Goal: Task Accomplishment & Management: Manage account settings

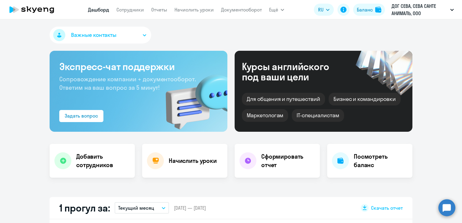
select select "30"
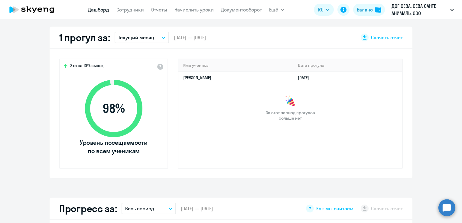
scroll to position [181, 0]
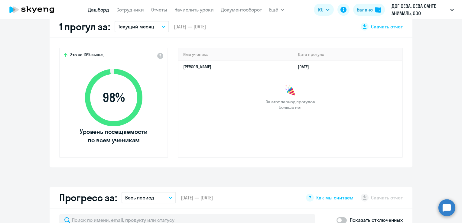
select select "30"
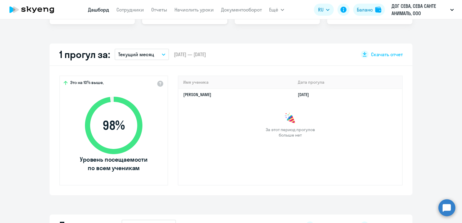
scroll to position [151, 0]
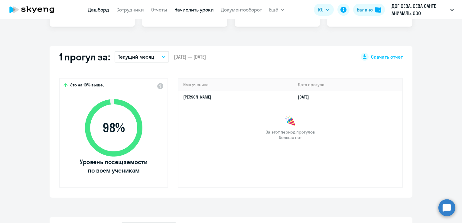
click at [195, 11] on link "Начислить уроки" at bounding box center [193, 10] width 39 height 6
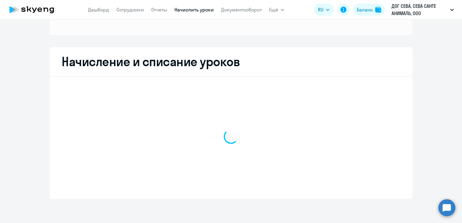
scroll to position [80, 0]
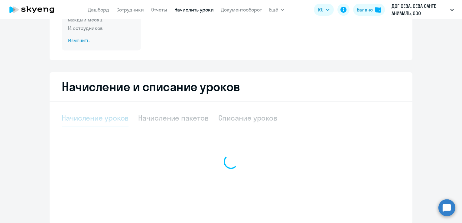
select select "10"
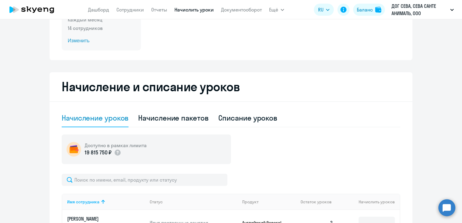
click at [80, 42] on span "Изменить" at bounding box center [101, 40] width 67 height 7
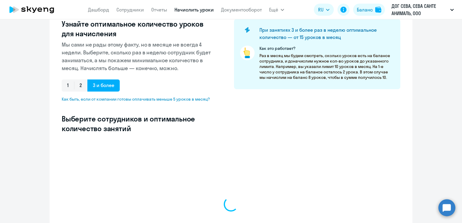
select select "10"
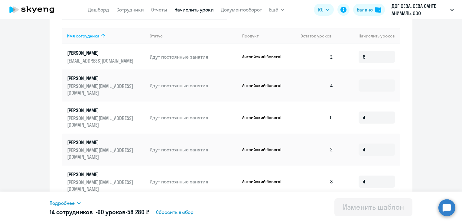
scroll to position [201, 0]
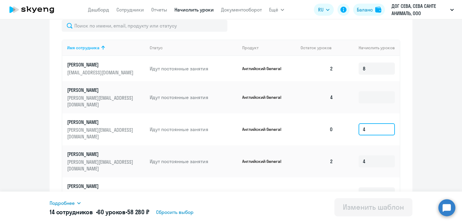
click at [370, 126] on input "4" at bounding box center [376, 129] width 36 height 12
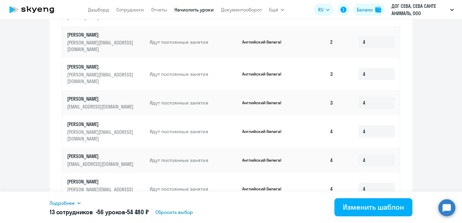
scroll to position [344, 0]
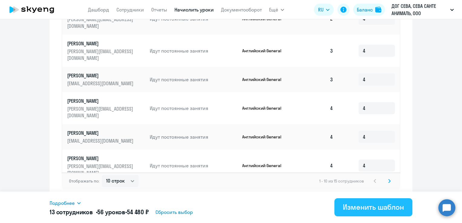
click at [397, 201] on button "Изменить шаблон" at bounding box center [373, 207] width 78 height 18
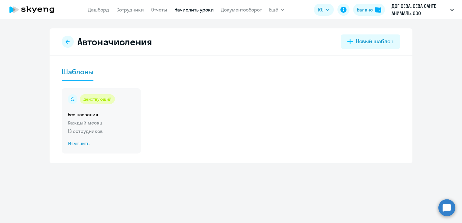
click at [77, 144] on span "Изменить" at bounding box center [101, 143] width 67 height 7
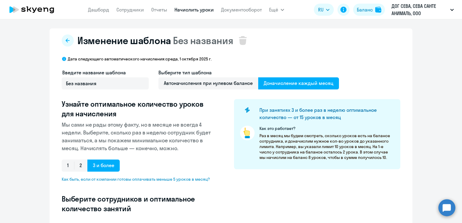
select select "10"
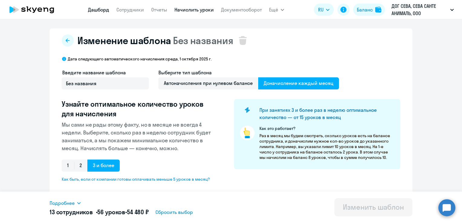
click at [104, 10] on link "Дашборд" at bounding box center [98, 10] width 21 height 6
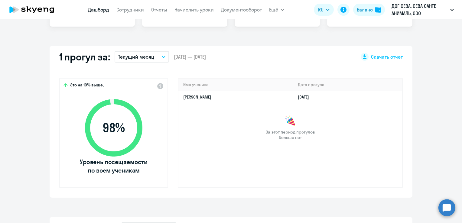
scroll to position [30, 0]
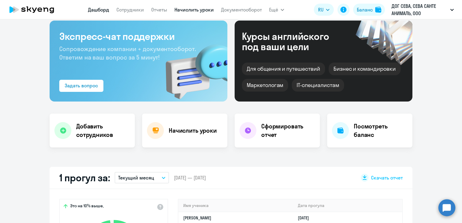
click at [200, 12] on link "Начислить уроки" at bounding box center [193, 10] width 39 height 6
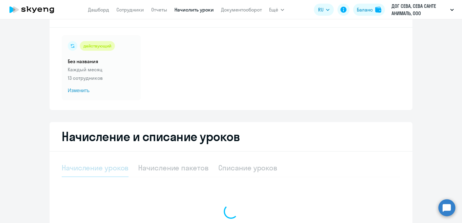
select select "10"
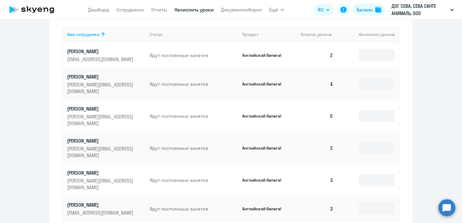
scroll to position [212, 0]
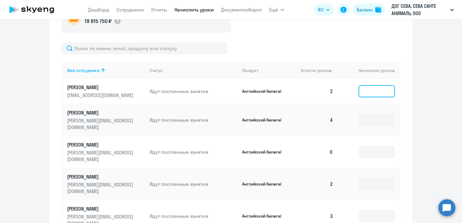
click at [374, 94] on input at bounding box center [376, 91] width 36 height 12
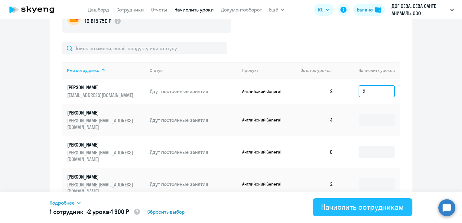
type input "2"
click at [384, 209] on div "Начислить сотрудникам" at bounding box center [362, 207] width 83 height 10
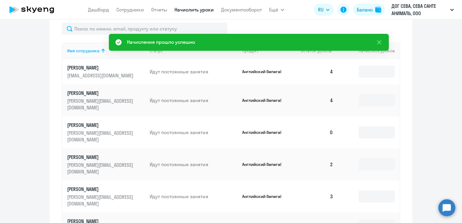
scroll to position [242, 0]
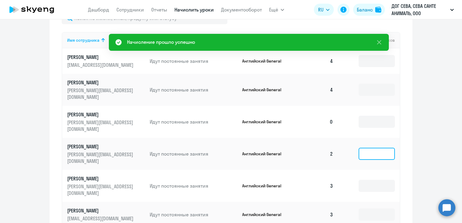
click at [360, 148] on input at bounding box center [376, 154] width 36 height 12
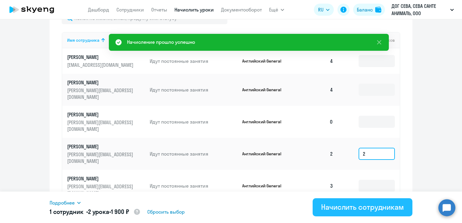
type input "2"
drag, startPoint x: 369, startPoint y: 214, endPoint x: 371, endPoint y: 206, distance: 8.8
click at [370, 209] on button "Начислить сотрудникам" at bounding box center [362, 207] width 100 height 18
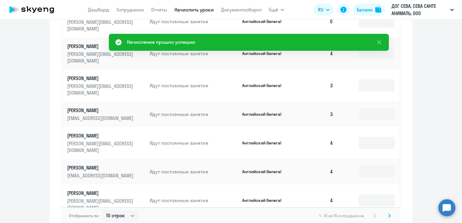
scroll to position [377, 0]
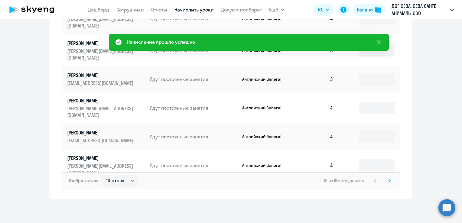
click at [388, 181] on icon at bounding box center [389, 181] width 2 height 4
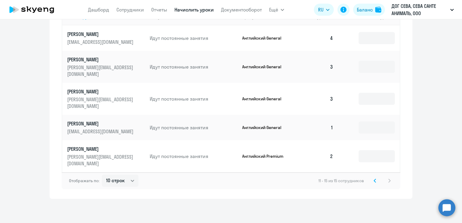
scroll to position [251, 0]
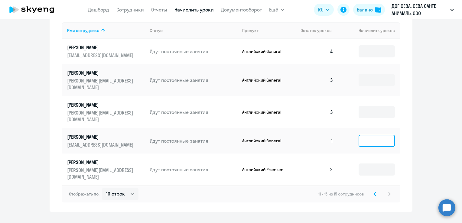
click at [374, 135] on input at bounding box center [376, 141] width 36 height 12
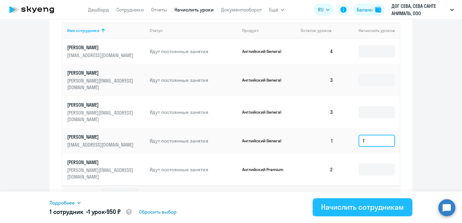
type input "1"
click at [382, 203] on div "Начислить сотрудникам" at bounding box center [362, 207] width 83 height 10
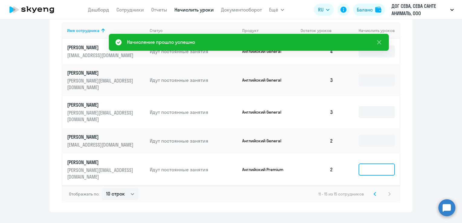
click at [363, 163] on input at bounding box center [376, 169] width 36 height 12
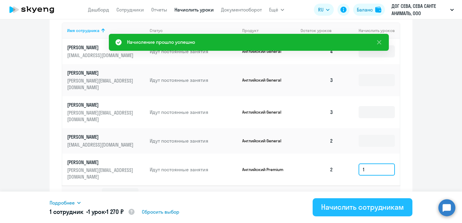
type input "1"
click at [368, 206] on div "Начислить сотрудникам" at bounding box center [362, 207] width 83 height 10
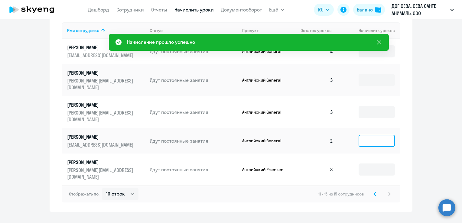
click at [363, 135] on input at bounding box center [376, 141] width 36 height 12
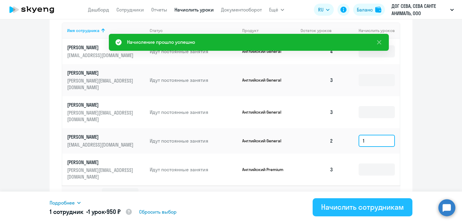
type input "1"
click at [358, 209] on div "Начислить сотрудникам" at bounding box center [362, 207] width 83 height 10
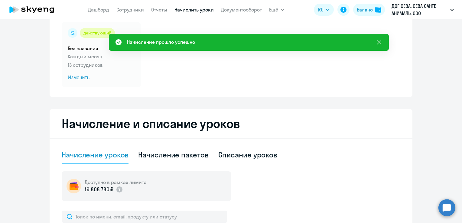
scroll to position [0, 0]
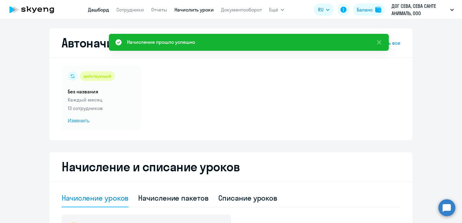
click at [95, 12] on link "Дашборд" at bounding box center [98, 10] width 21 height 6
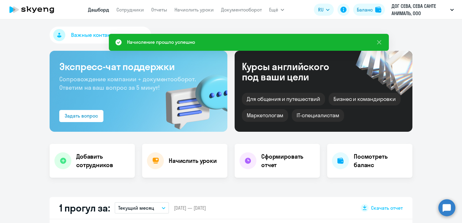
select select "30"
